Goal: Feedback & Contribution: Contribute content

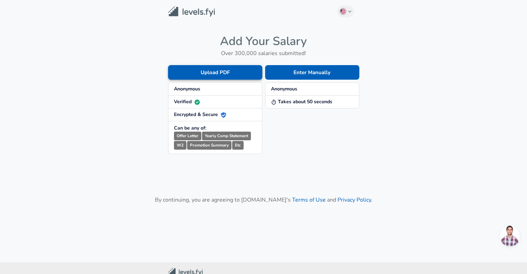
click at [225, 71] on button "Upload PDF" at bounding box center [215, 72] width 94 height 15
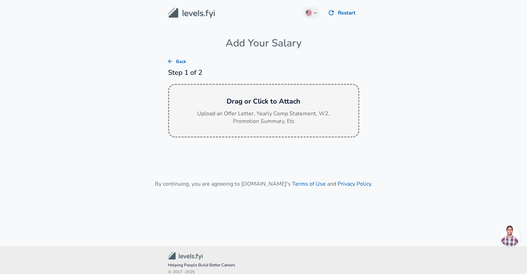
click at [258, 108] on div "Drag or Click to Attach Upload an Offer Letter, Yearly Comp Statement, W2, Prom…" at bounding box center [263, 111] width 191 height 54
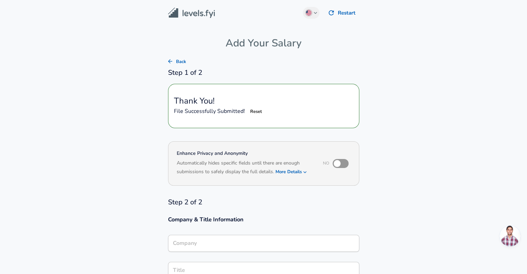
type input "NCR VOYIX CORPORATION"
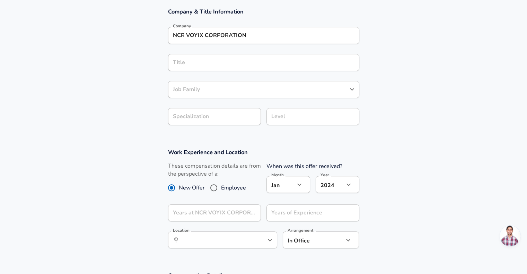
scroll to position [208, 0]
click at [213, 187] on input "Employee" at bounding box center [214, 187] width 15 height 11
radio input "true"
click at [347, 176] on icon "button" at bounding box center [348, 176] width 8 height 8
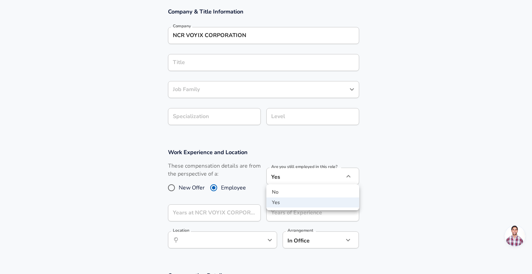
click at [329, 192] on li "No" at bounding box center [312, 192] width 93 height 10
type input "no"
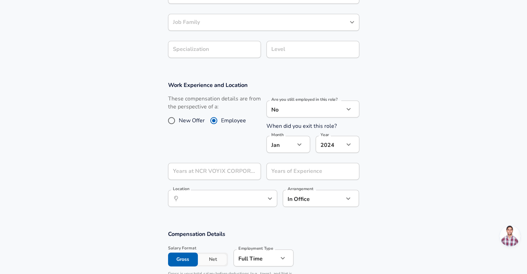
scroll to position [312, 0]
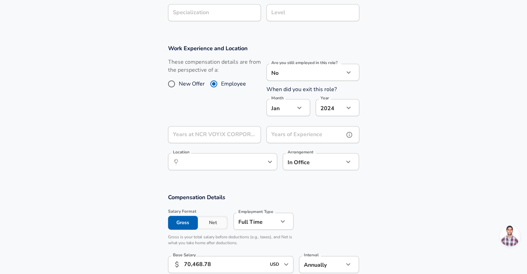
click at [317, 133] on div "Years of Experience Years of Experience" at bounding box center [312, 135] width 93 height 19
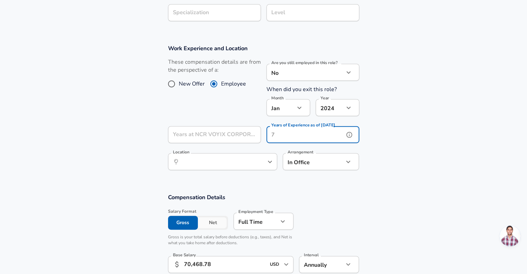
drag, startPoint x: 279, startPoint y: 134, endPoint x: 265, endPoint y: 135, distance: 13.9
click at [265, 135] on div "Years of Experience as of [DATE] Years of Experience as of [DATE]" at bounding box center [310, 134] width 98 height 27
type input "14"
click at [349, 161] on icon "button" at bounding box center [348, 161] width 4 height 2
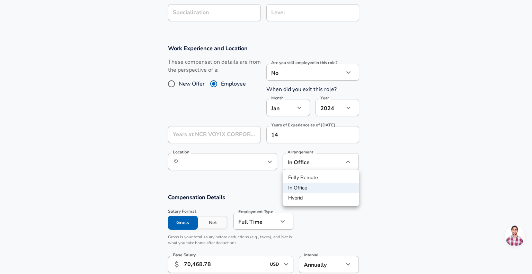
click at [310, 198] on li "Hybrid" at bounding box center [321, 198] width 77 height 10
type input "hybrid"
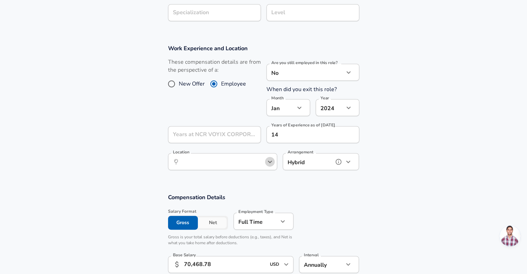
click at [271, 161] on icon "Open" at bounding box center [270, 162] width 8 height 8
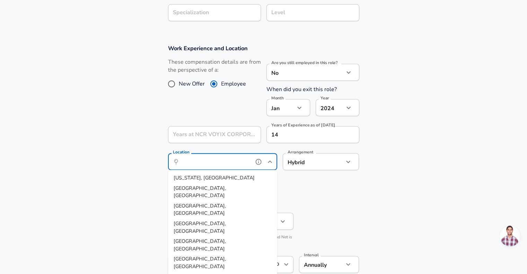
type input "[GEOGRAPHIC_DATA], [GEOGRAPHIC_DATA]"
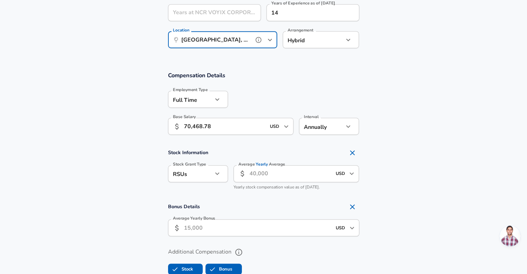
scroll to position [450, 0]
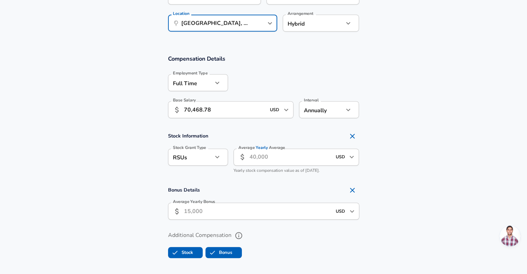
click at [216, 155] on icon "button" at bounding box center [217, 157] width 8 height 8
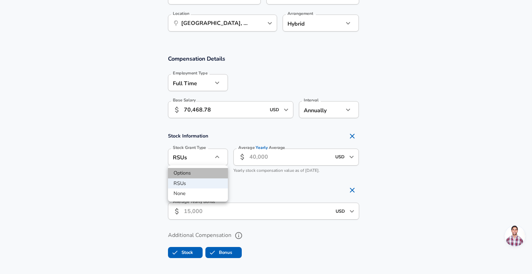
click at [207, 172] on li "Options" at bounding box center [198, 173] width 60 height 10
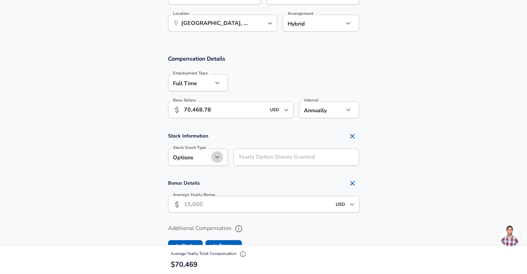
click at [219, 157] on icon "button" at bounding box center [217, 157] width 8 height 8
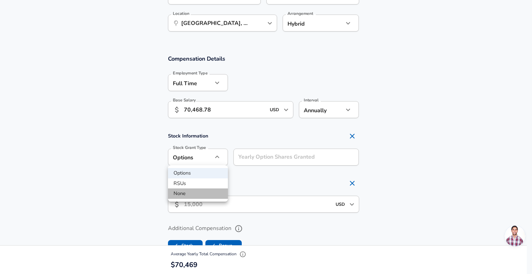
click at [202, 191] on li "None" at bounding box center [198, 194] width 60 height 10
type input "none"
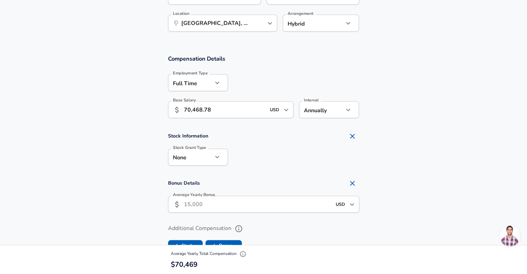
scroll to position [520, 0]
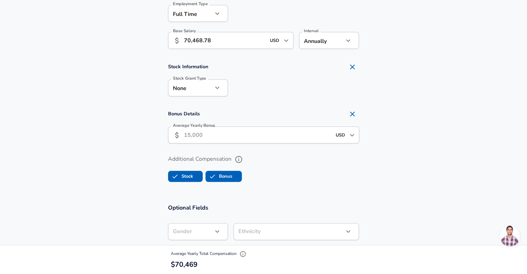
click at [350, 135] on icon "Open" at bounding box center [352, 135] width 8 height 8
click at [388, 128] on section "Bonus Details Average Yearly Bonus ​ USD ​ Average Yearly Bonus" at bounding box center [263, 127] width 527 height 41
click at [198, 134] on input "Average Yearly Bonus" at bounding box center [258, 134] width 148 height 17
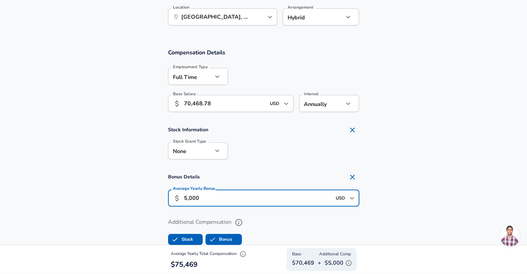
scroll to position [450, 0]
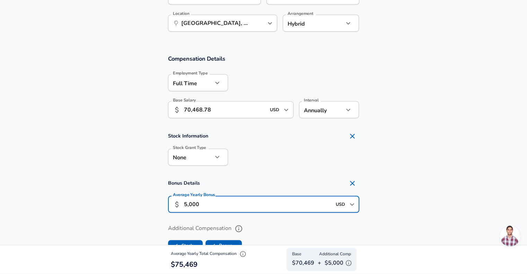
type input "5,000"
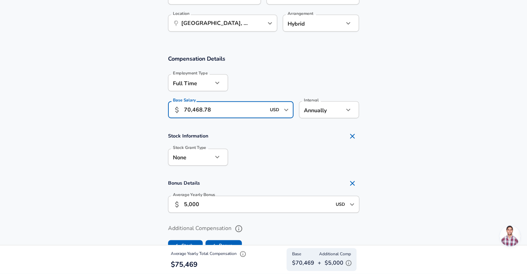
drag, startPoint x: 186, startPoint y: 109, endPoint x: 214, endPoint y: 108, distance: 27.7
click at [214, 108] on input "70,468.78" at bounding box center [225, 109] width 82 height 17
type input "75,000"
click at [384, 128] on section "Compensation Details Employment Type [DEMOGRAPHIC_DATA] full_time Employment Ty…" at bounding box center [263, 156] width 527 height 218
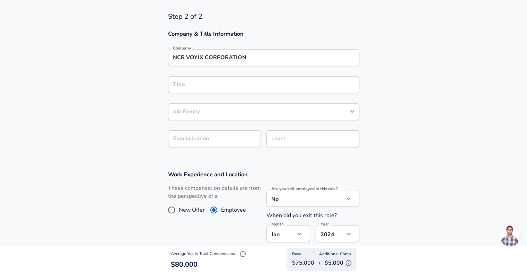
scroll to position [173, 0]
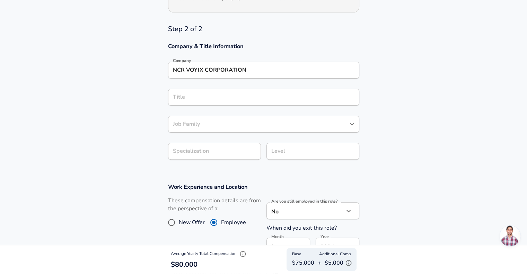
click at [231, 99] on input "Title" at bounding box center [263, 97] width 185 height 11
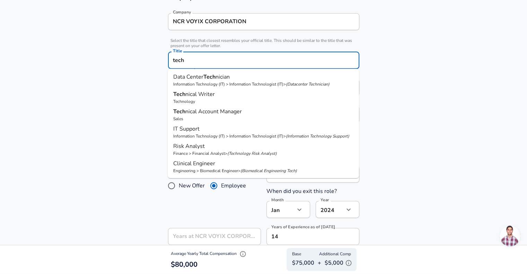
scroll to position [0, 0]
drag, startPoint x: 170, startPoint y: 61, endPoint x: 159, endPoint y: 62, distance: 11.5
click at [159, 62] on section "Company & Title Information Company NCR VOYIX CORPORATION Company Select the ti…" at bounding box center [263, 62] width 527 height 152
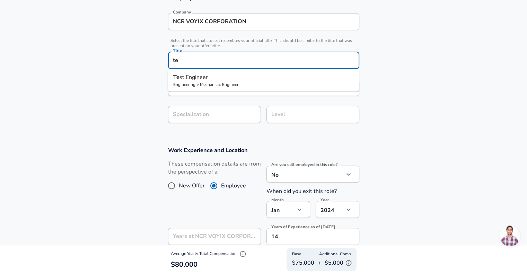
type input "t"
type input "q"
type input "t"
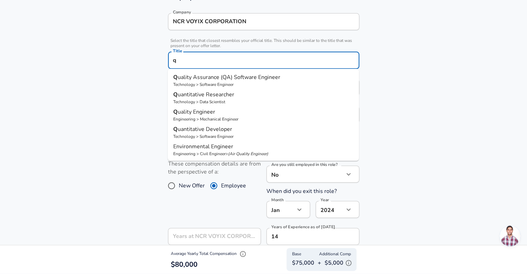
scroll to position [256, 0]
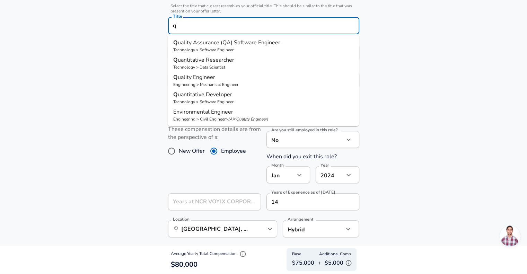
click at [224, 43] on span "uality Assurance (QA) Software Engineer" at bounding box center [229, 42] width 103 height 8
type input "Quality Assurance (QA) Software Engineer"
type input "Testing (SDET)"
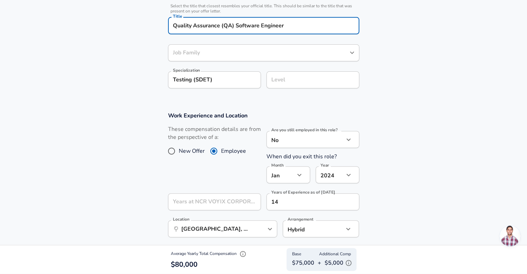
type input "Software Engineer"
click at [348, 52] on icon "Open" at bounding box center [352, 53] width 8 height 8
type input "Quality Assurance (QA) Software Engineer"
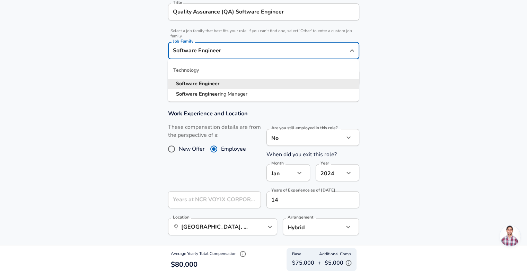
click at [401, 89] on section "Company & Title Information Company NCR VOYIX CORPORATION Company Select the ti…" at bounding box center [263, 20] width 527 height 164
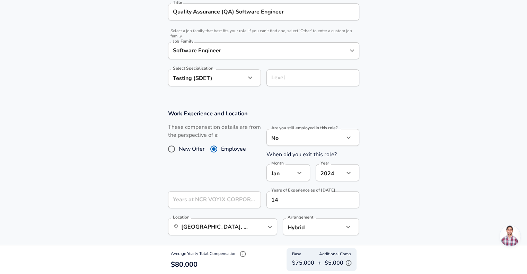
click at [251, 77] on icon "button" at bounding box center [250, 77] width 8 height 8
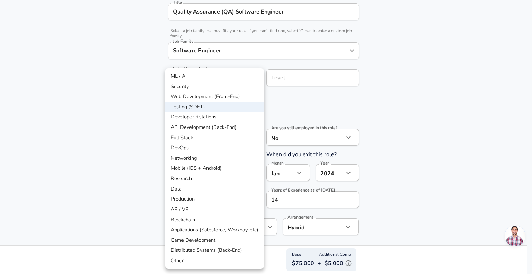
click at [224, 232] on li "Applications (Salesforce, Workday, etc)" at bounding box center [214, 230] width 99 height 10
type input "Applications (Salesforce, Workday, etc)"
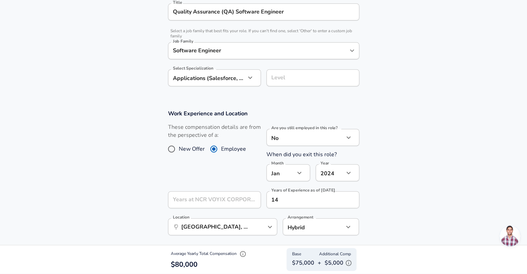
click at [312, 80] on input "Level" at bounding box center [313, 77] width 87 height 11
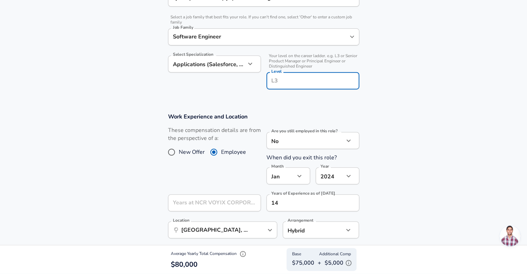
click at [401, 113] on section "Work Experience and Location These compensation details are from the perspectiv…" at bounding box center [263, 179] width 527 height 149
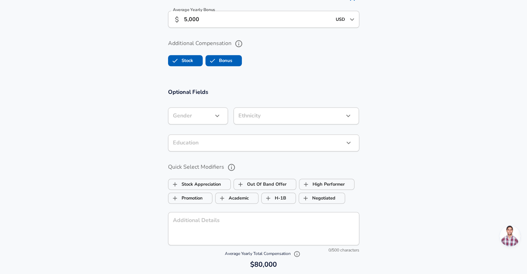
scroll to position [735, 0]
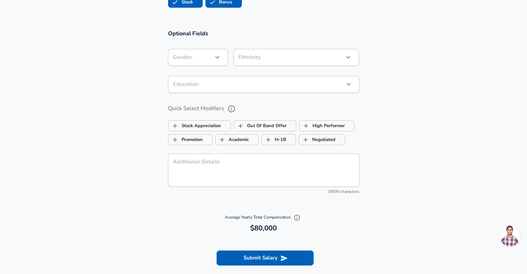
click at [217, 57] on icon "button" at bounding box center [217, 57] width 4 height 2
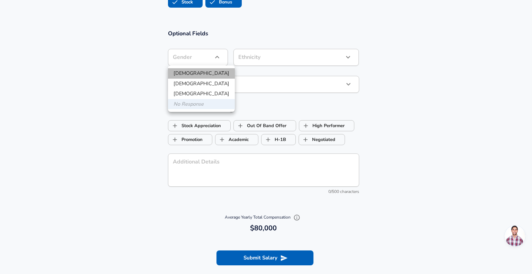
click at [206, 71] on li "[DEMOGRAPHIC_DATA]" at bounding box center [201, 73] width 67 height 10
type input "[DEMOGRAPHIC_DATA]"
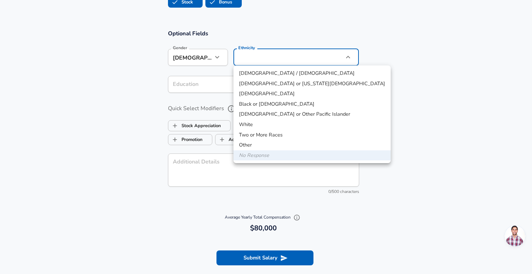
click at [268, 122] on li "White" at bounding box center [312, 125] width 157 height 10
type input "White"
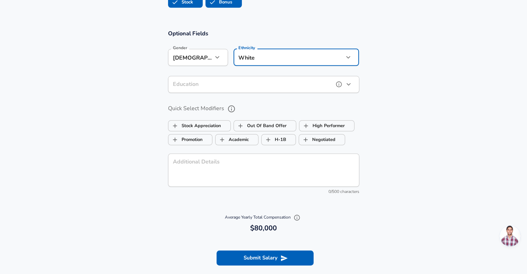
click at [342, 83] on icon "help" at bounding box center [338, 84] width 7 height 7
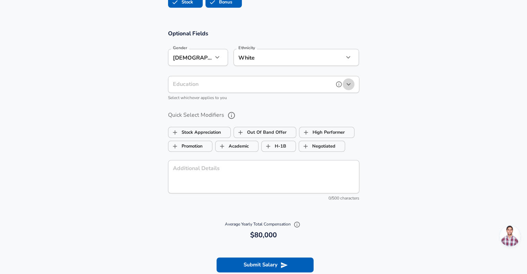
click at [350, 82] on icon "button" at bounding box center [348, 84] width 8 height 8
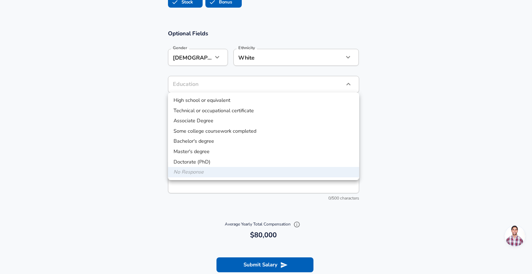
click at [207, 119] on li "Associate Degree" at bounding box center [263, 121] width 191 height 10
type input "Associate Degree"
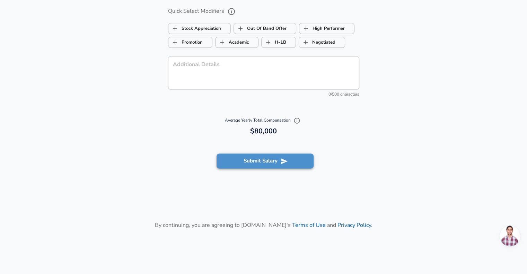
click at [258, 160] on button "Submit Salary" at bounding box center [265, 161] width 97 height 15
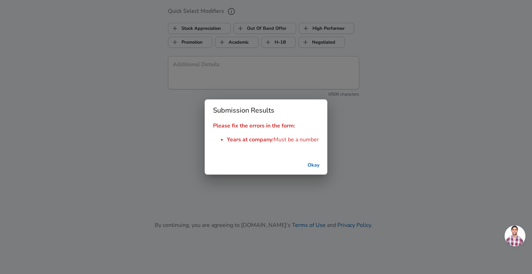
click at [313, 166] on button "Okay" at bounding box center [314, 165] width 22 height 13
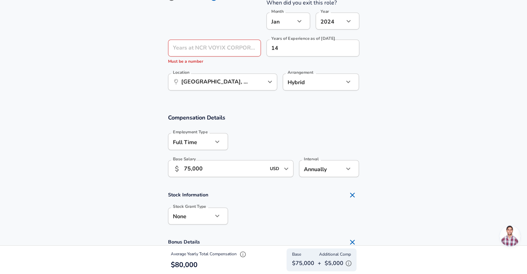
scroll to position [430, 0]
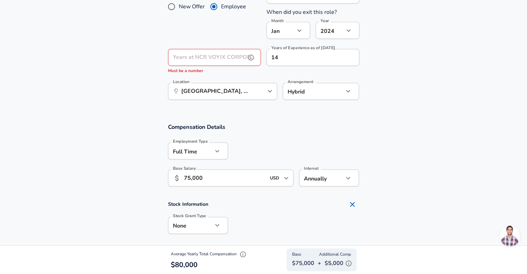
click at [224, 57] on div "Years at NCR VOYIX CORPORATION Years at NCR VOYIX CORPORATION Must be a number" at bounding box center [214, 62] width 93 height 26
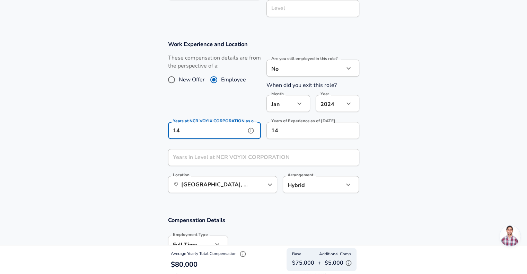
scroll to position [360, 0]
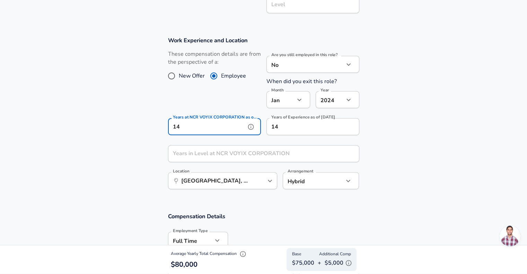
type input "14"
click at [222, 156] on input "Years in Level at NCR VOYIX CORPORATION" at bounding box center [256, 153] width 176 height 17
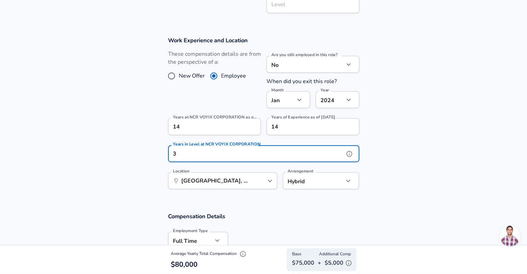
type input "3"
click at [287, 126] on input "14" at bounding box center [305, 126] width 78 height 17
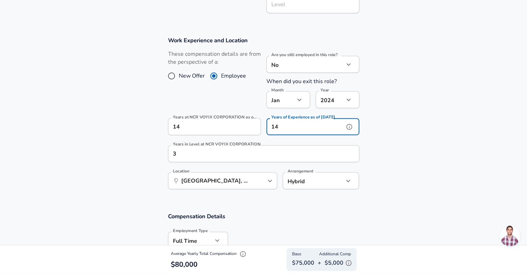
drag, startPoint x: 290, startPoint y: 126, endPoint x: 270, endPoint y: 128, distance: 19.6
click at [271, 128] on input "14" at bounding box center [305, 126] width 78 height 17
click at [397, 145] on section "Work Experience and Location These compensation details are from the perspectiv…" at bounding box center [263, 117] width 527 height 176
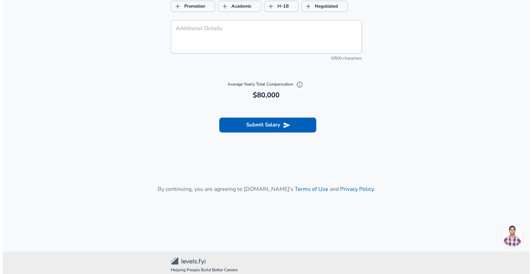
scroll to position [913, 0]
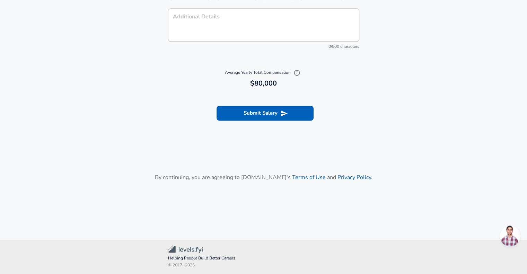
click at [268, 115] on button "Submit Salary" at bounding box center [265, 113] width 97 height 15
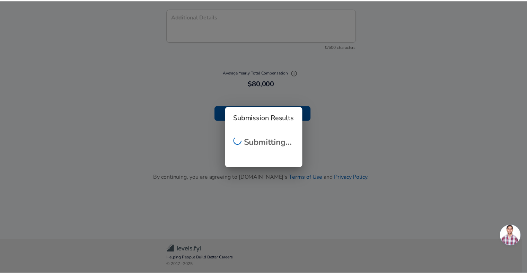
scroll to position [5, 0]
